Goal: Information Seeking & Learning: Learn about a topic

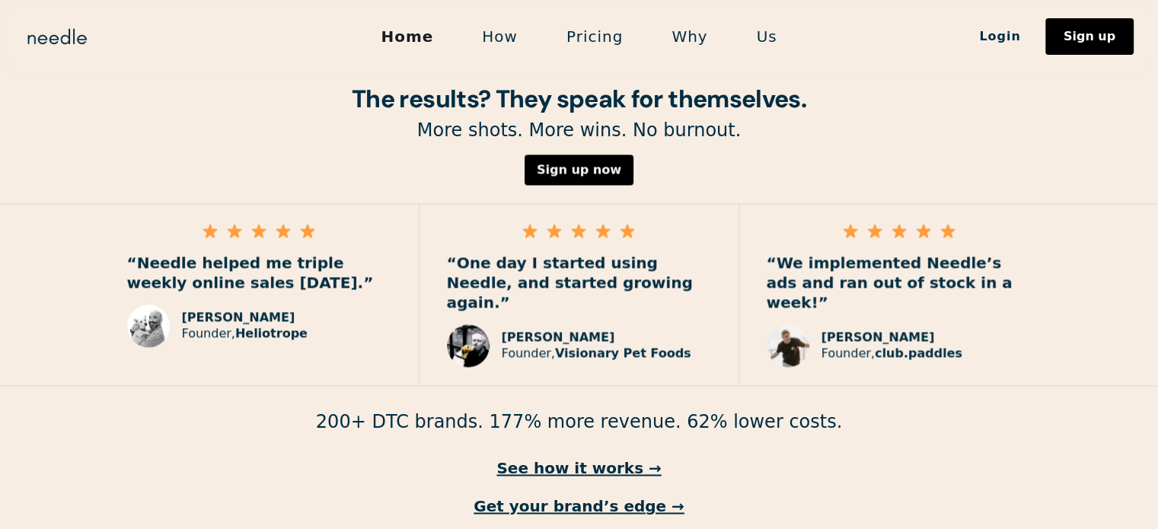
scroll to position [2265, 0]
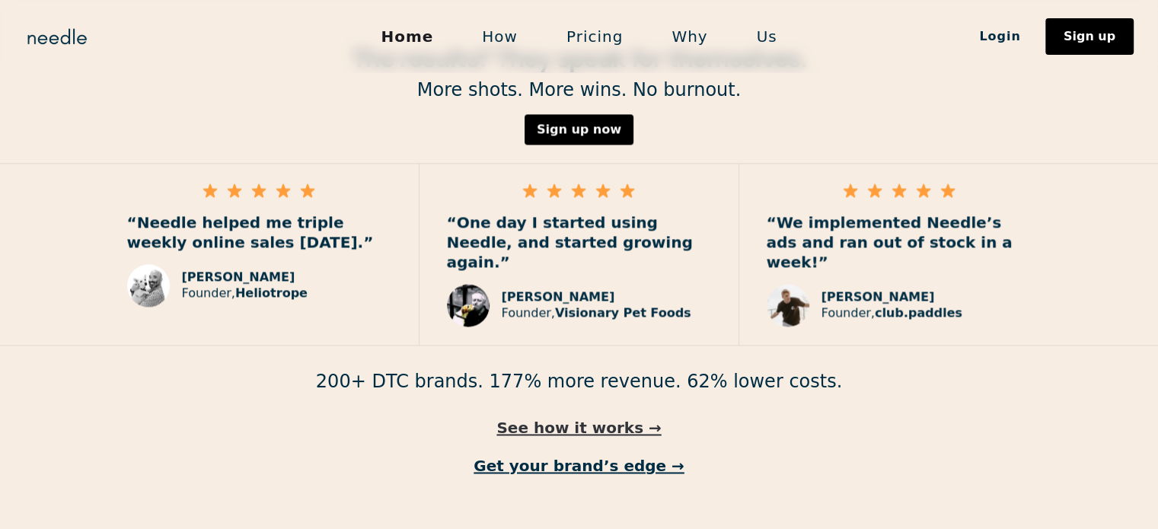
click at [606, 418] on link "See how it works →" at bounding box center [579, 428] width 1158 height 20
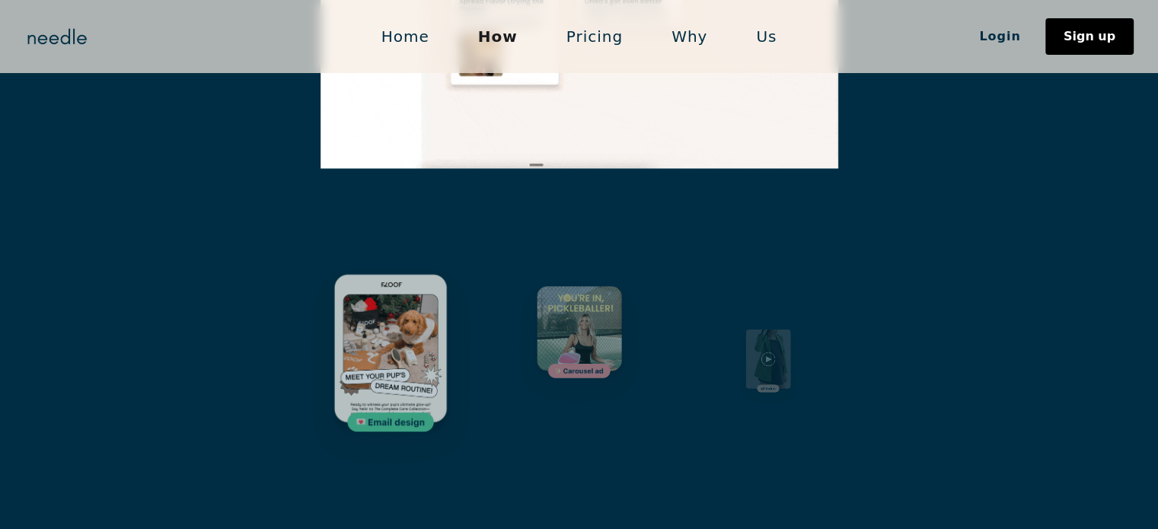
scroll to position [2214, 0]
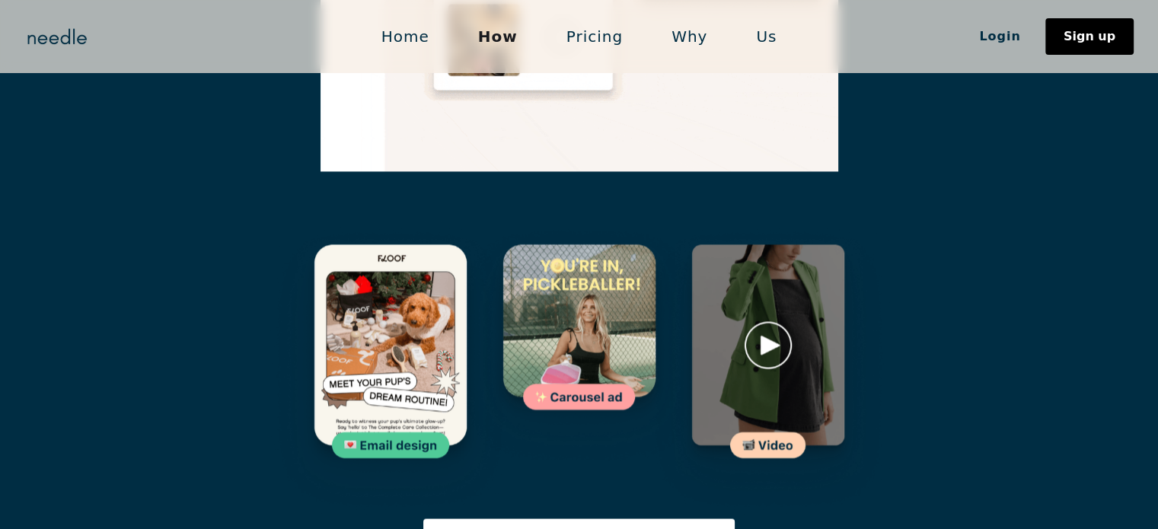
click at [802, 324] on img at bounding box center [768, 369] width 250 height 299
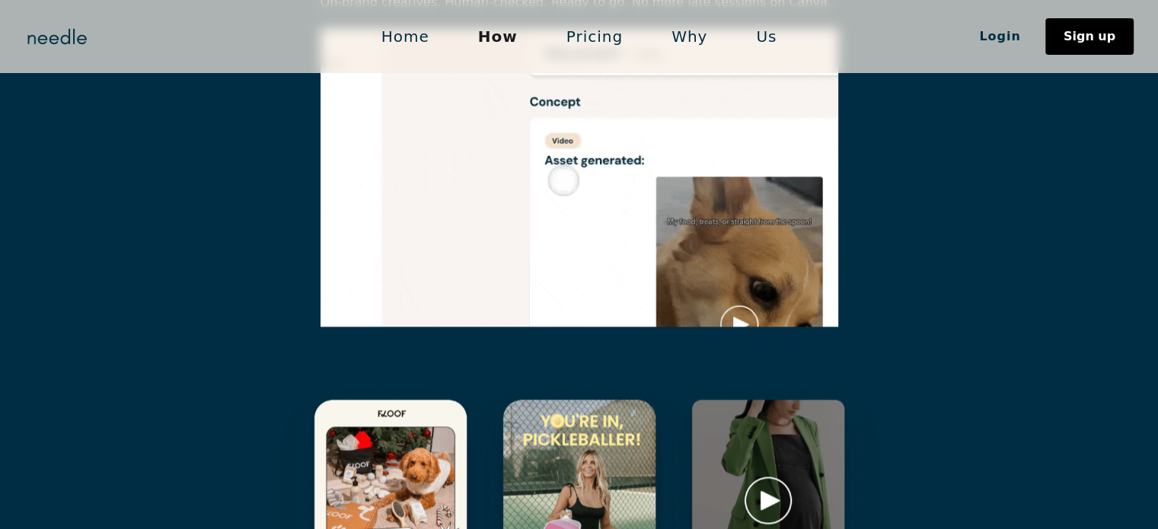
scroll to position [2044, 0]
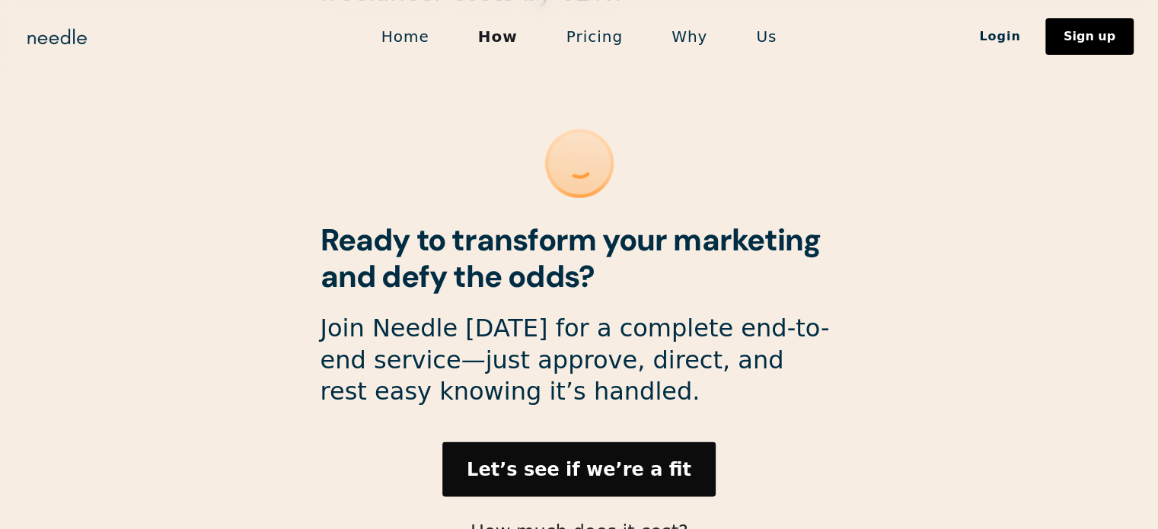
scroll to position [4190, 0]
